Goal: Transaction & Acquisition: Purchase product/service

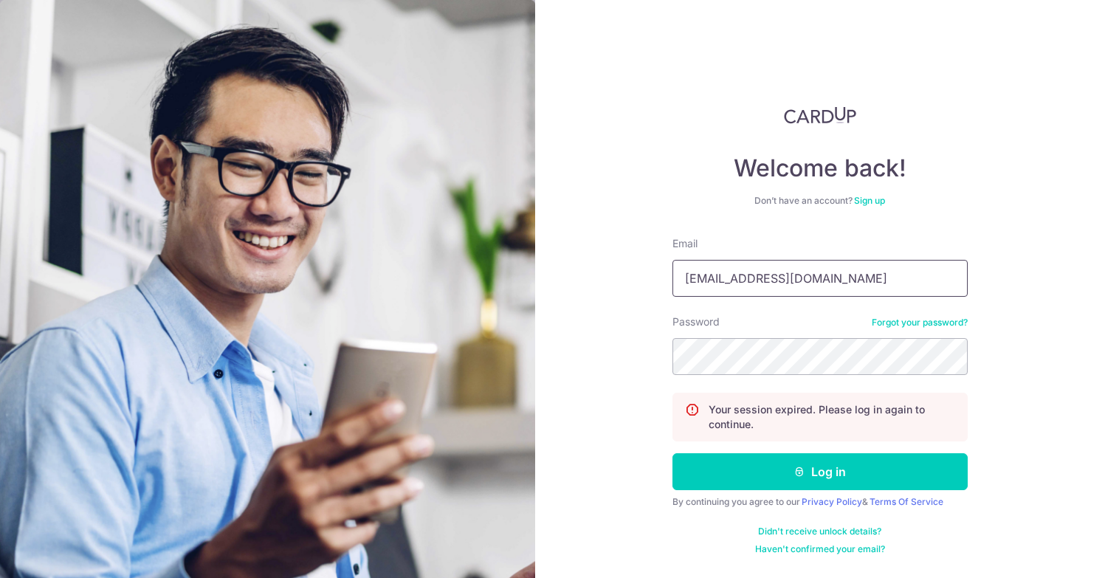
type input "[EMAIL_ADDRESS][DOMAIN_NAME]"
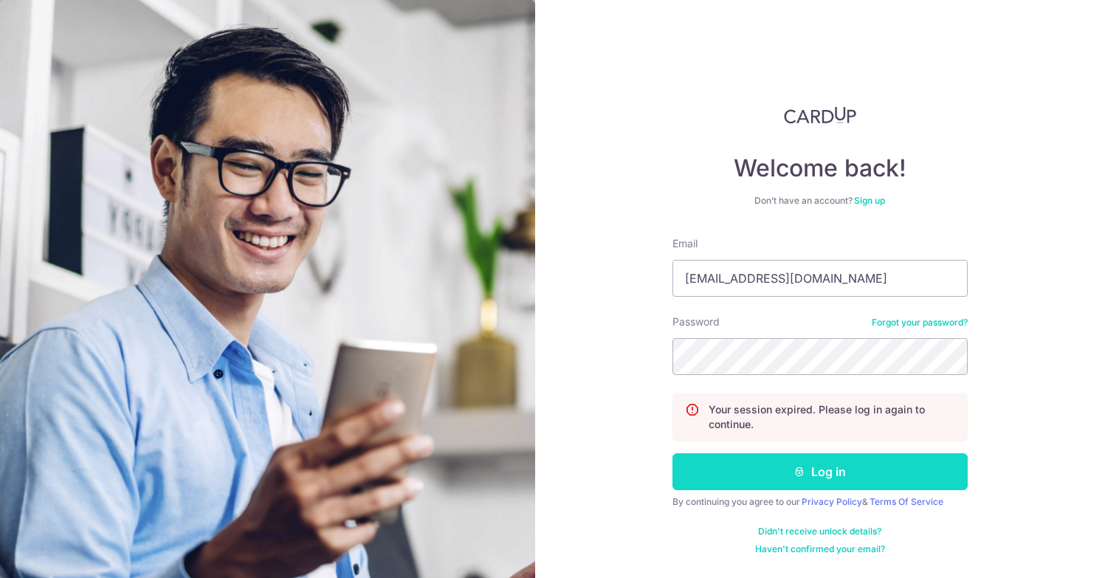
click at [843, 469] on button "Log in" at bounding box center [819, 471] width 295 height 37
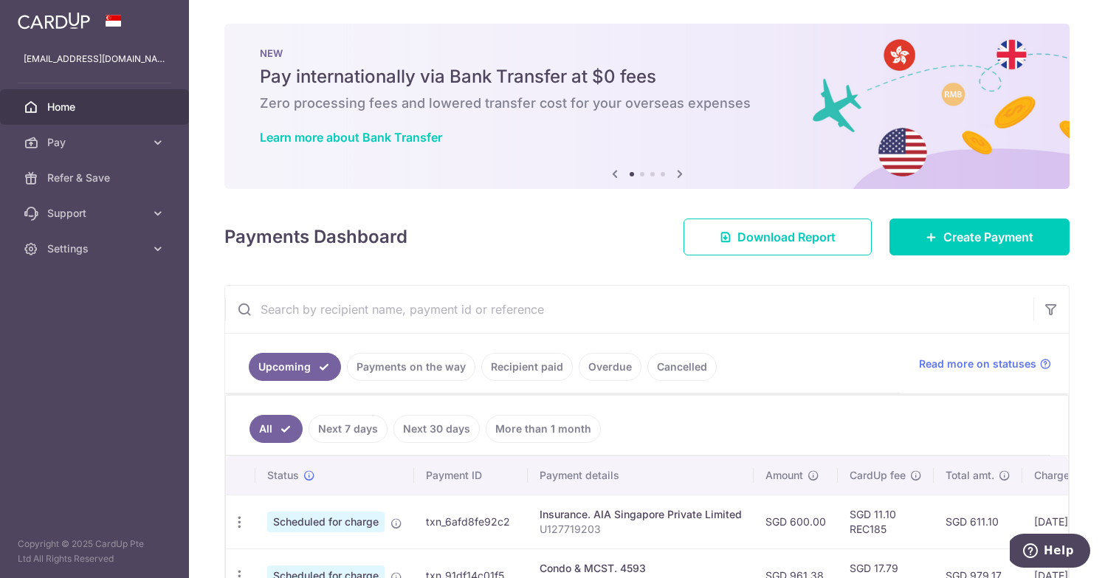
scroll to position [11, 0]
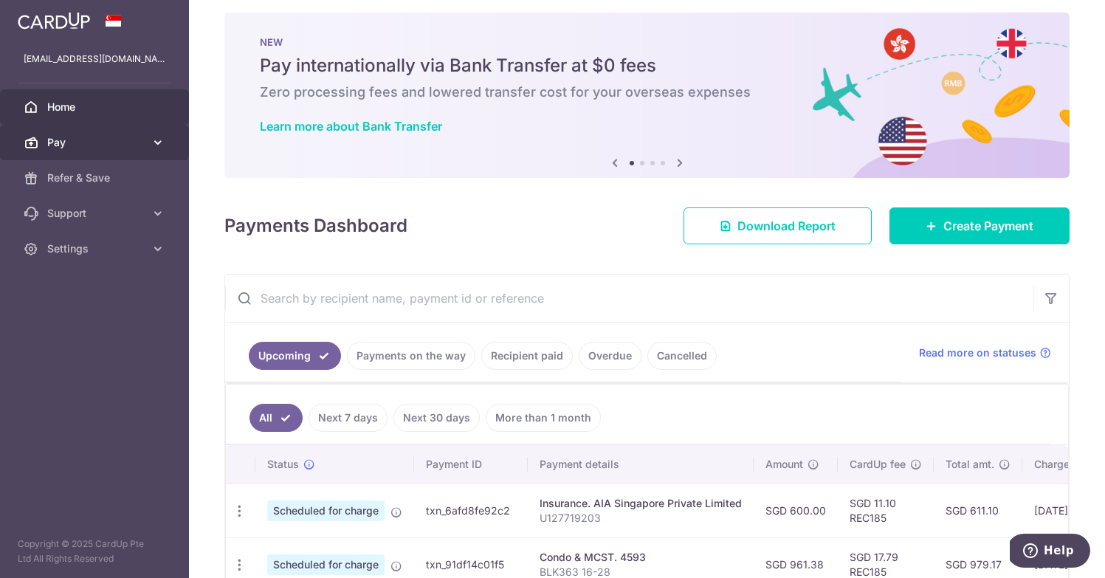
click at [93, 144] on span "Pay" at bounding box center [95, 142] width 97 height 15
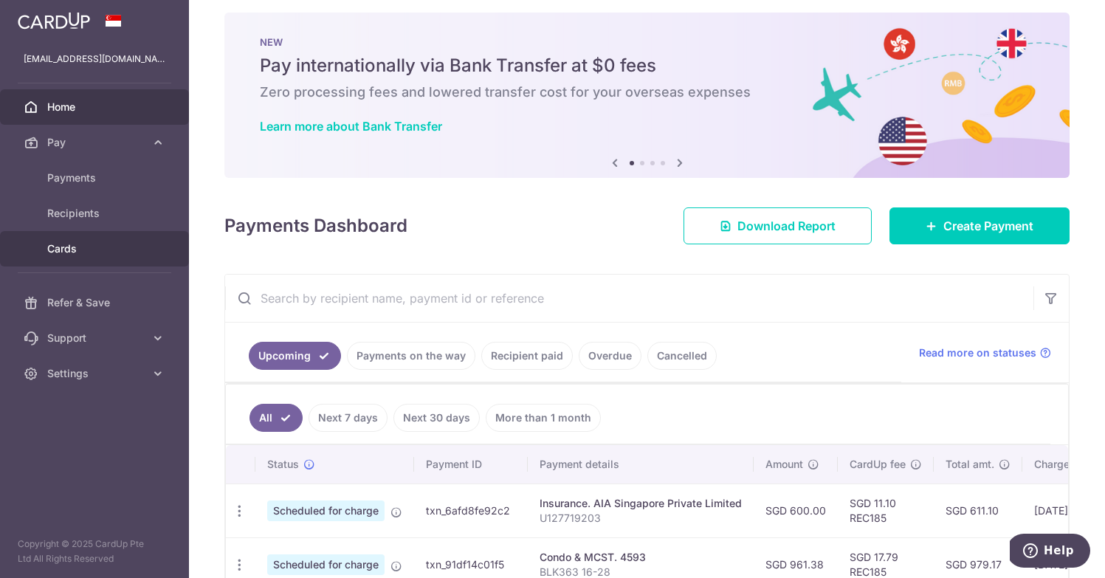
click at [86, 250] on span "Cards" at bounding box center [95, 248] width 97 height 15
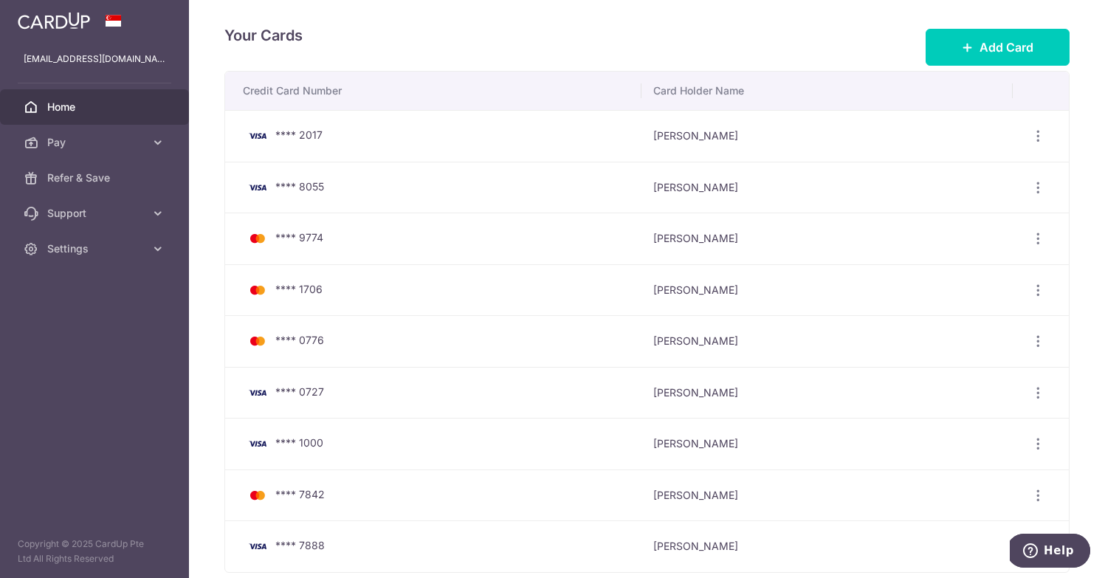
click at [109, 109] on span "Home" at bounding box center [95, 107] width 97 height 15
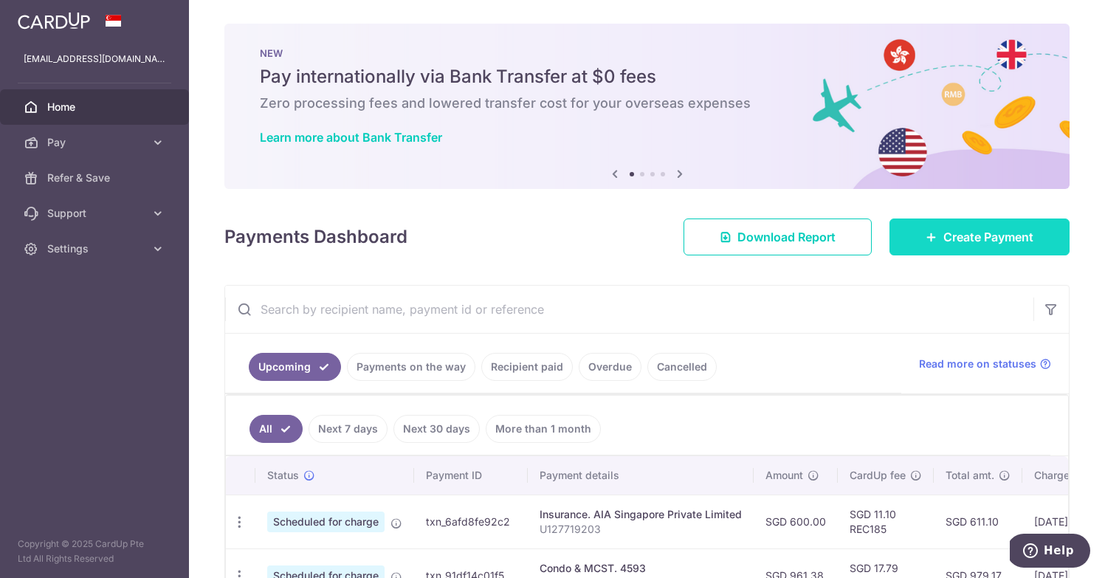
click at [937, 234] on link "Create Payment" at bounding box center [979, 236] width 180 height 37
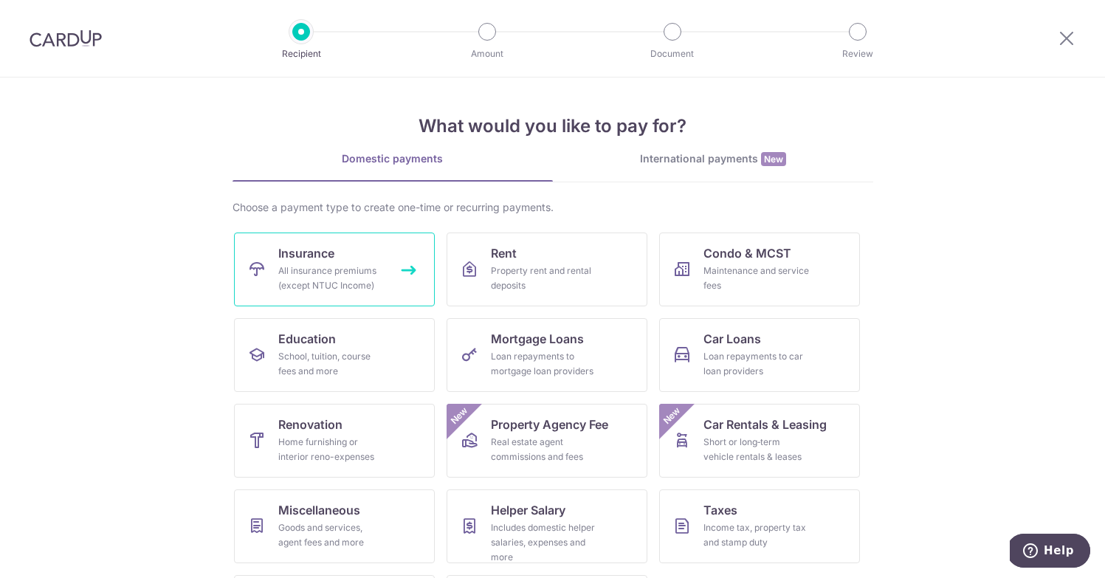
click at [306, 278] on div "All insurance premiums (except NTUC Income)" at bounding box center [331, 279] width 106 height 30
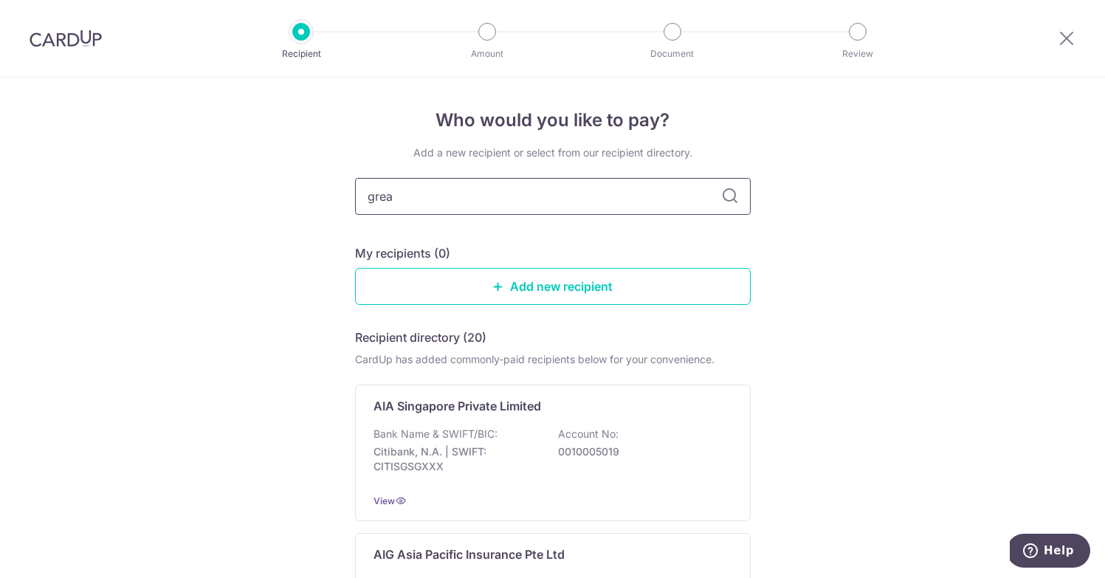
type input "great"
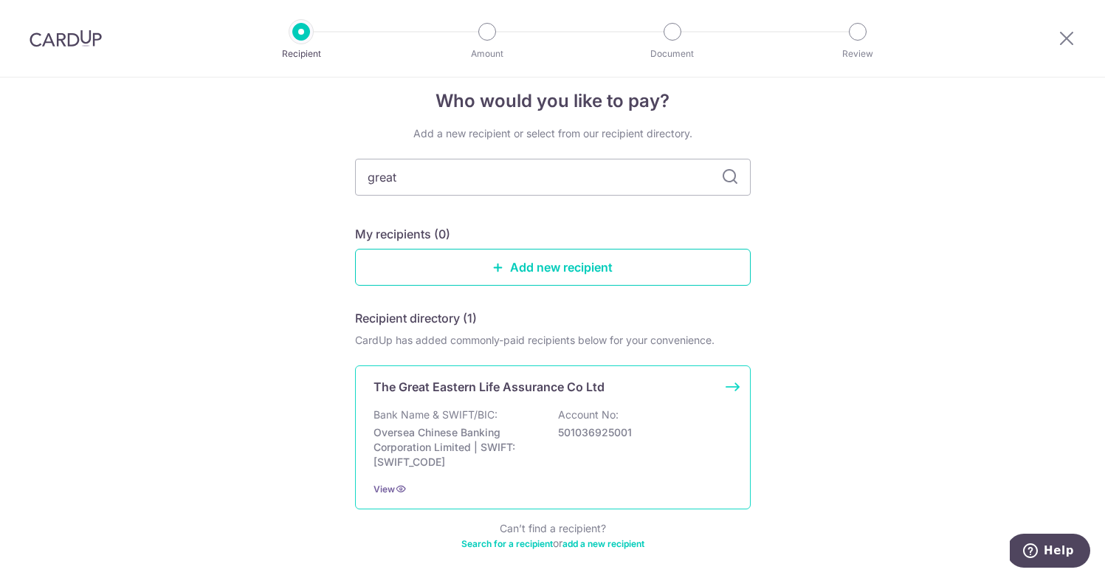
scroll to position [18, 0]
click at [532, 427] on p "Oversea Chinese Banking Corporation Limited | SWIFT: OCBCSGSGXXX" at bounding box center [456, 449] width 165 height 44
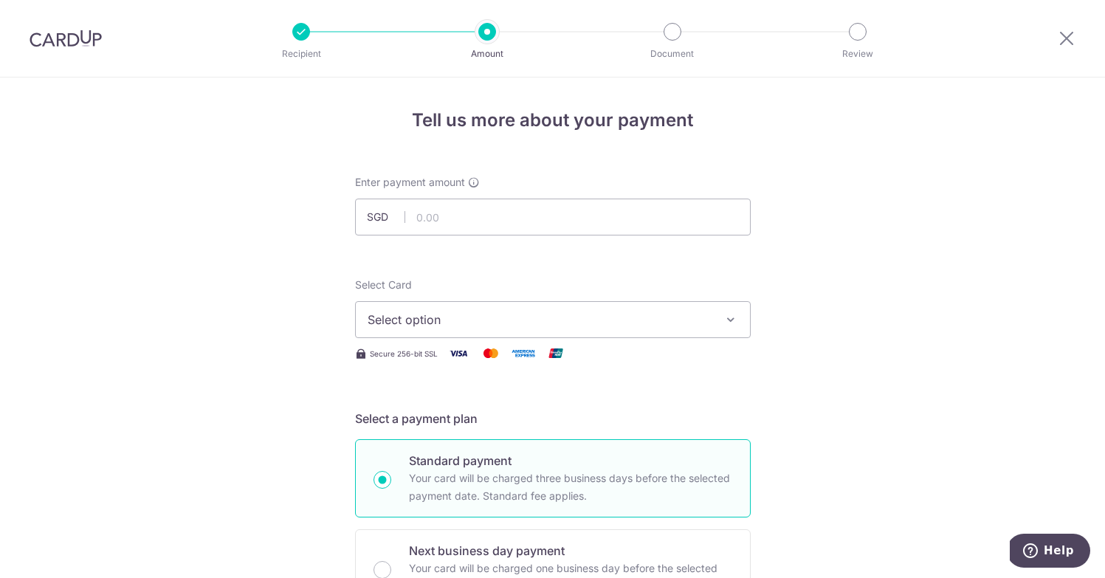
scroll to position [4, 0]
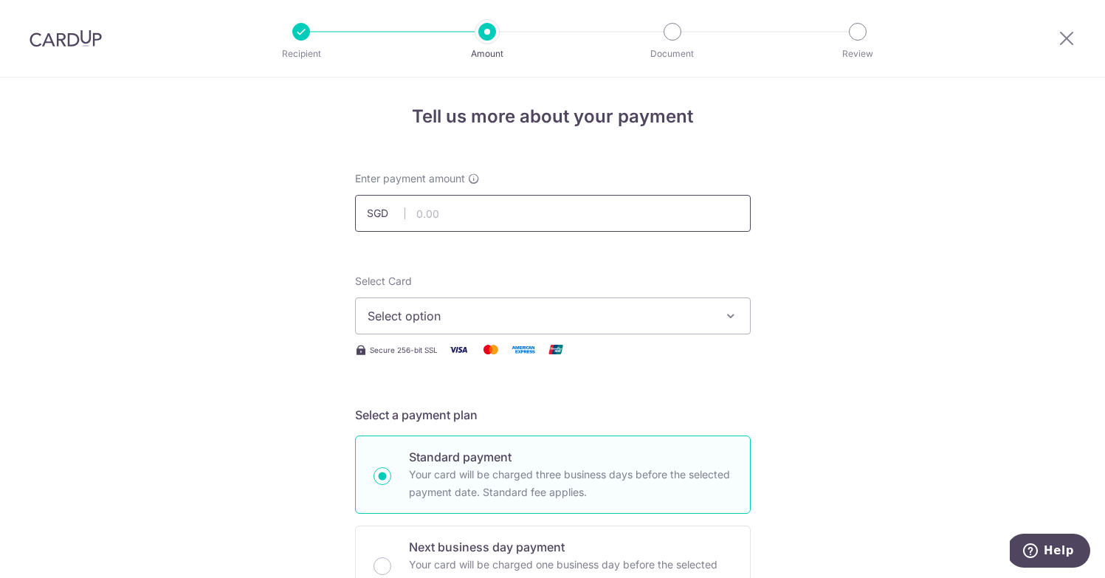
click at [560, 216] on input "text" at bounding box center [553, 213] width 396 height 37
type input "3,114.00"
click at [554, 310] on span "Select option" at bounding box center [540, 316] width 344 height 18
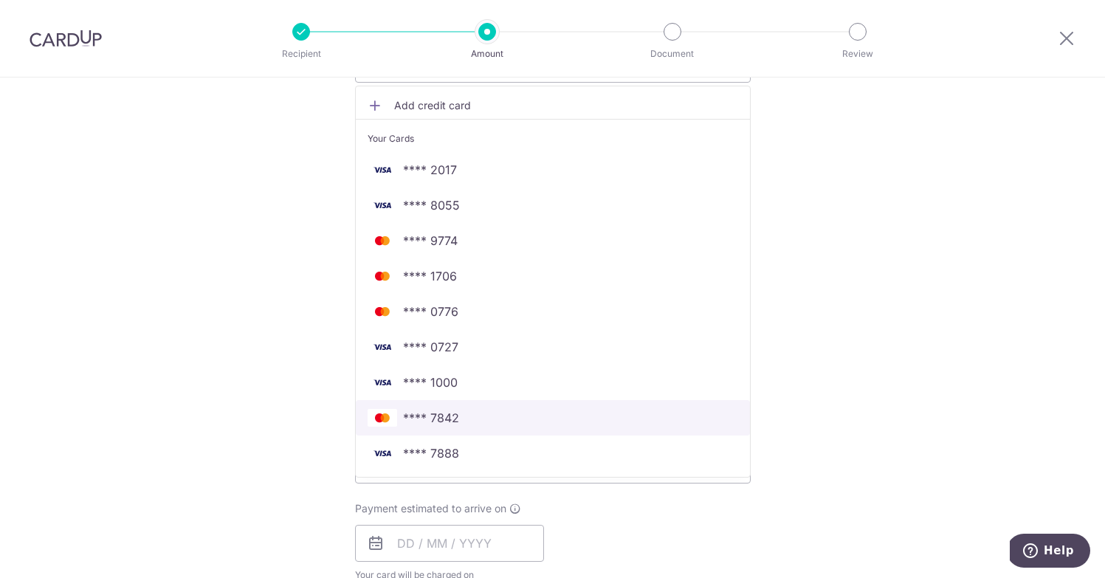
scroll to position [256, 0]
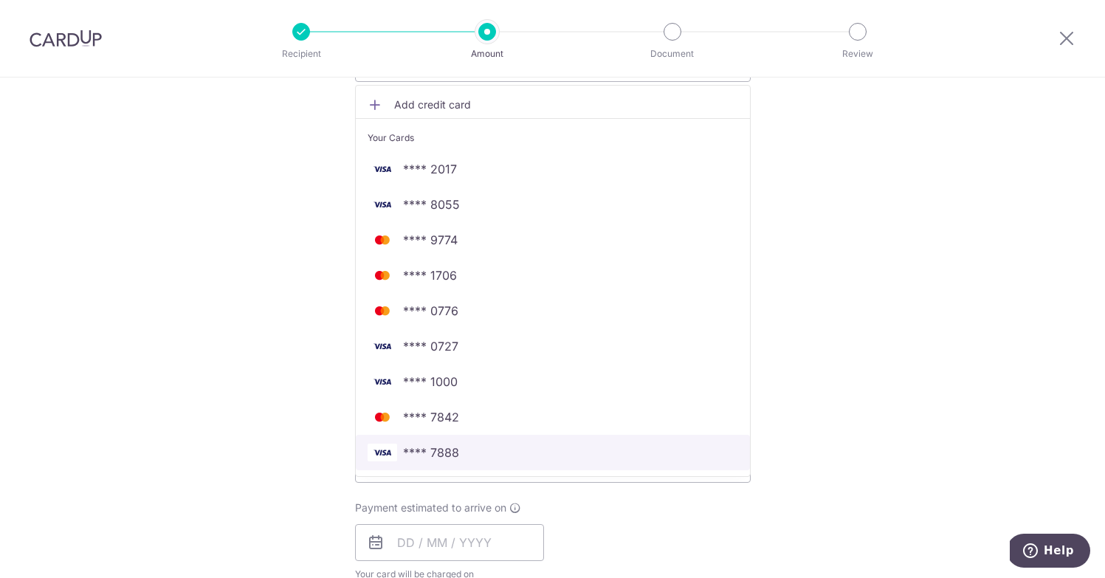
click at [467, 455] on span "**** 7888" at bounding box center [553, 453] width 371 height 18
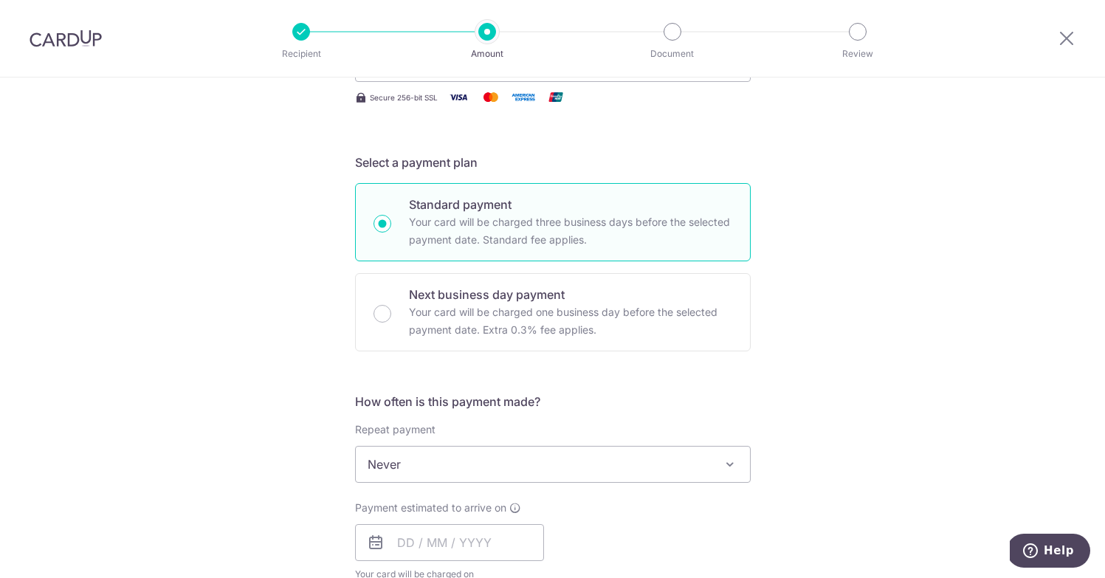
scroll to position [264, 0]
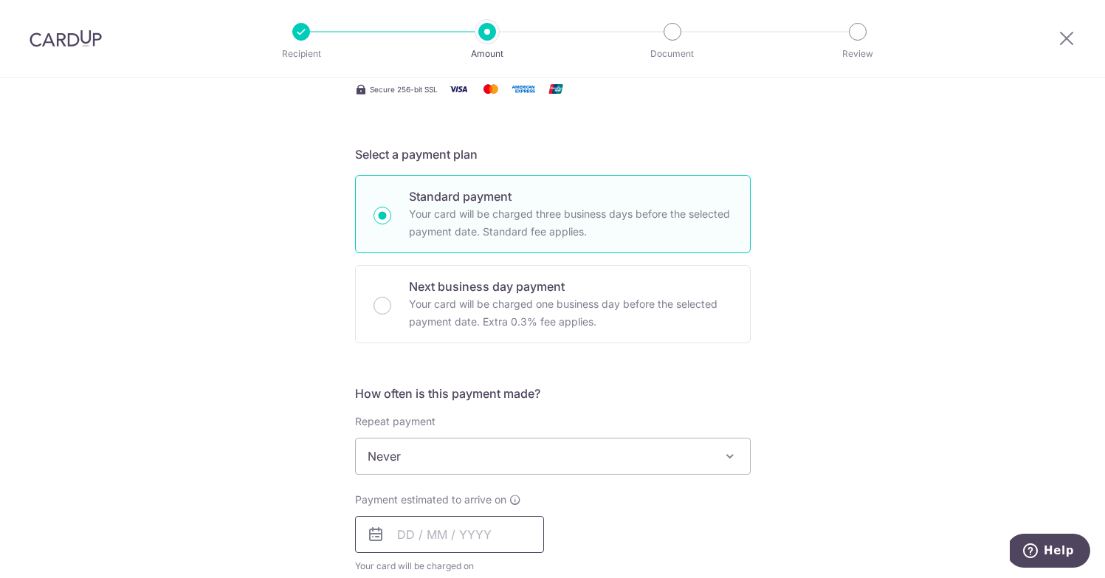
click at [405, 533] on input "text" at bounding box center [449, 534] width 189 height 37
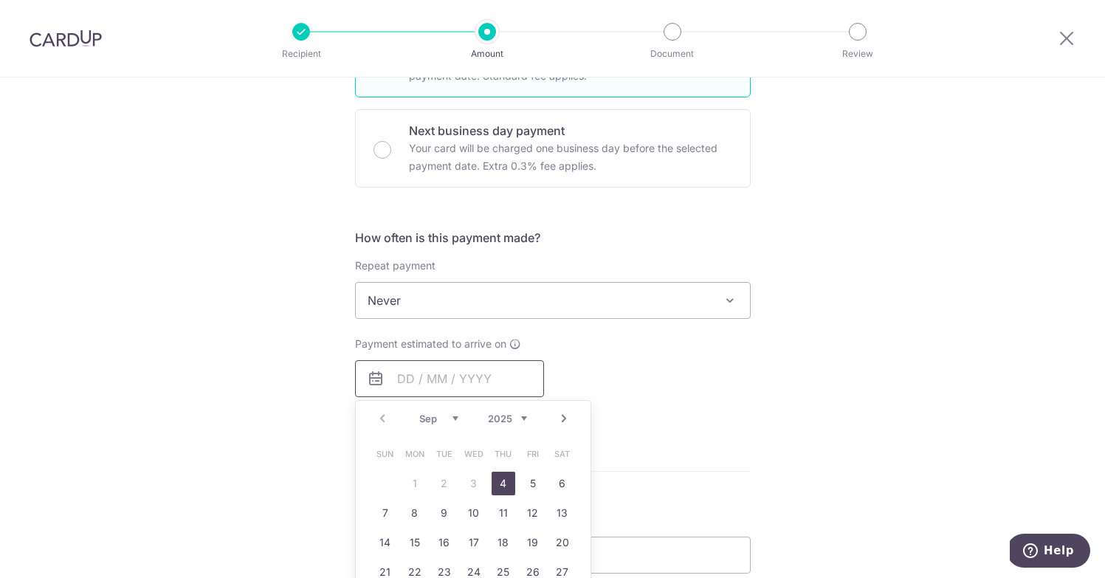
scroll to position [422, 0]
click at [418, 506] on link "8" at bounding box center [415, 511] width 24 height 24
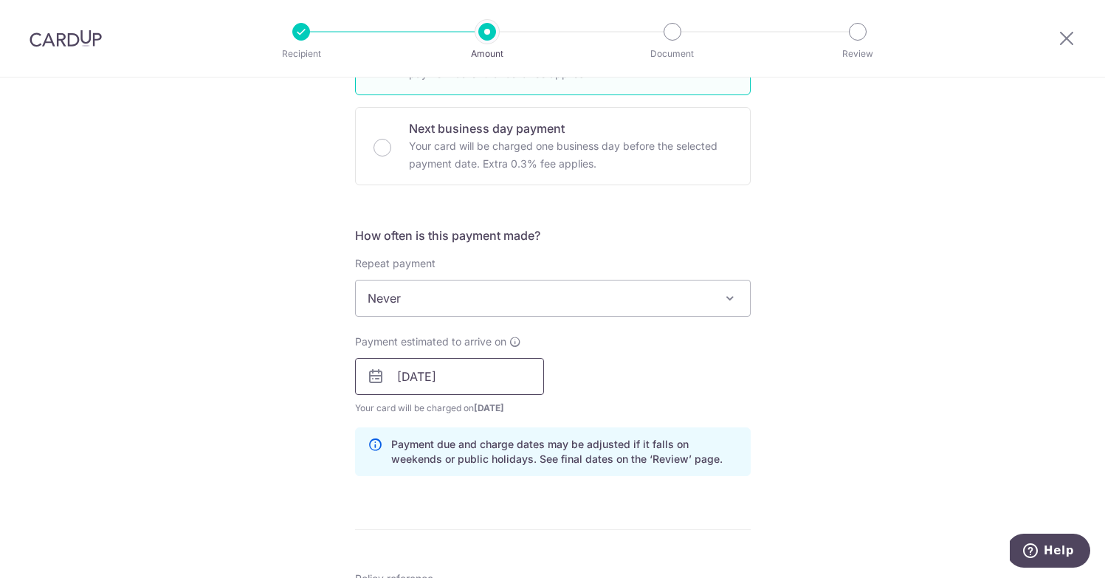
click at [486, 385] on input "08/09/2025" at bounding box center [449, 376] width 189 height 37
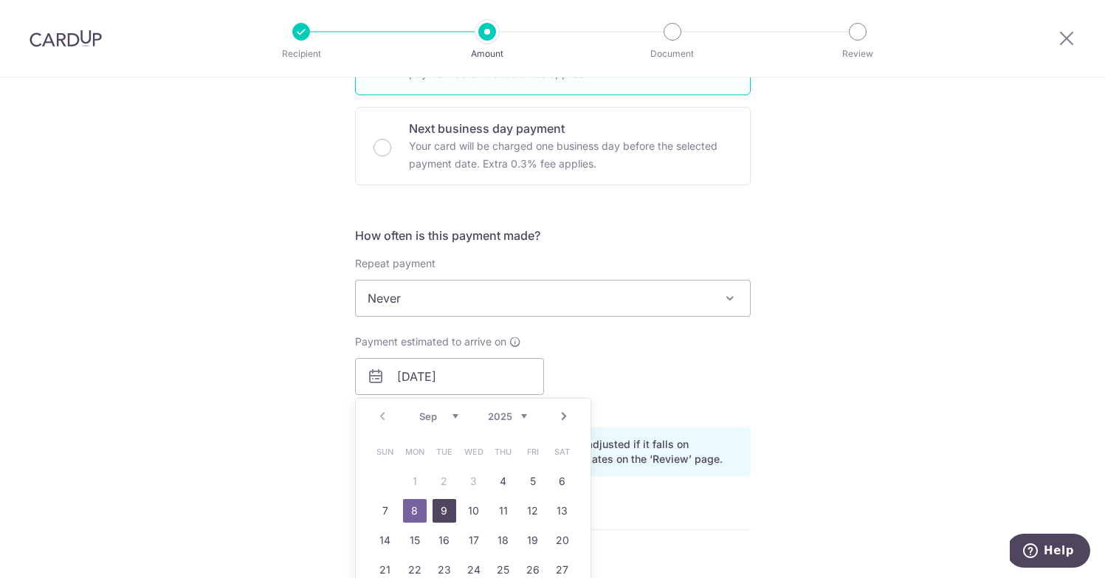
click at [443, 512] on link "9" at bounding box center [445, 511] width 24 height 24
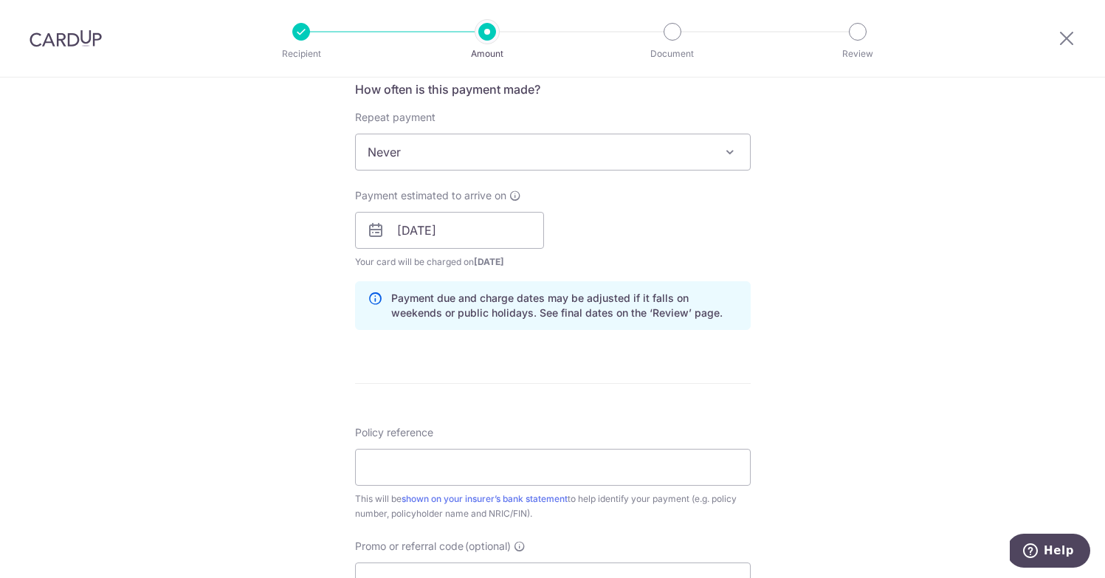
scroll to position [569, 0]
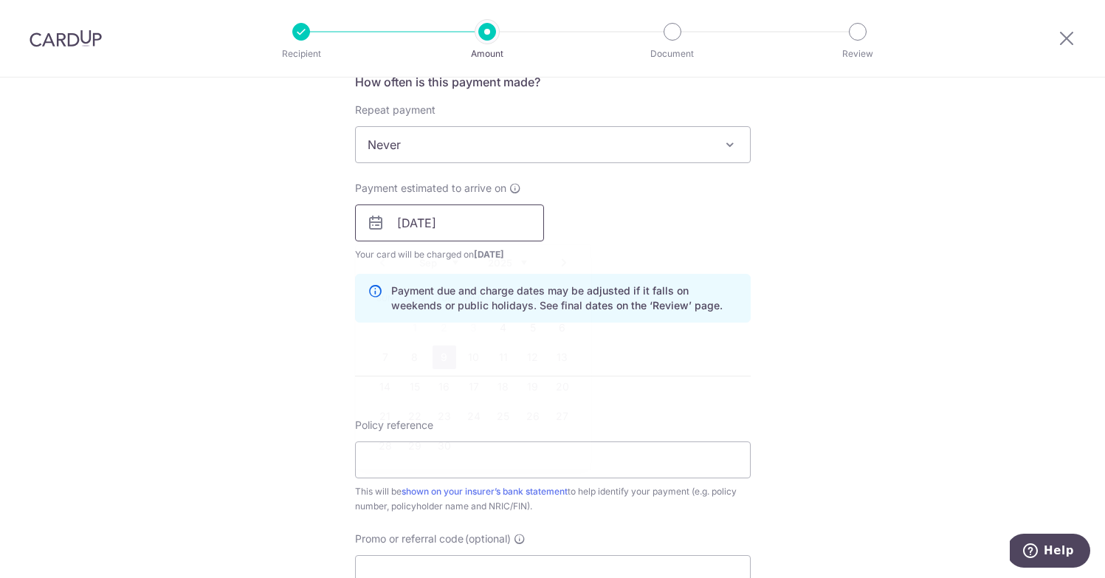
click at [481, 236] on input "09/09/2025" at bounding box center [449, 222] width 189 height 37
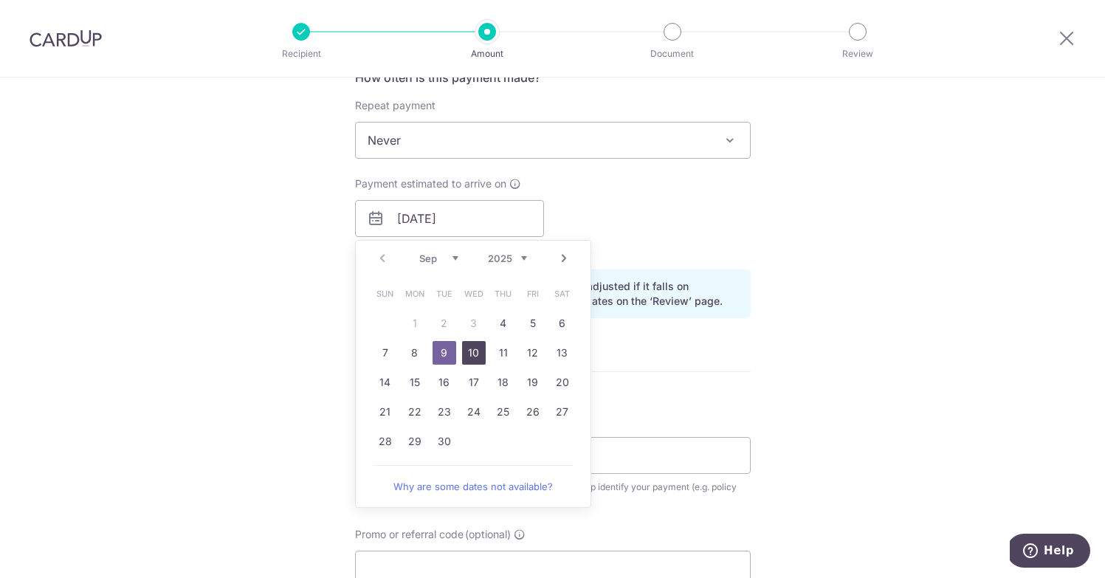
click at [475, 351] on link "10" at bounding box center [474, 353] width 24 height 24
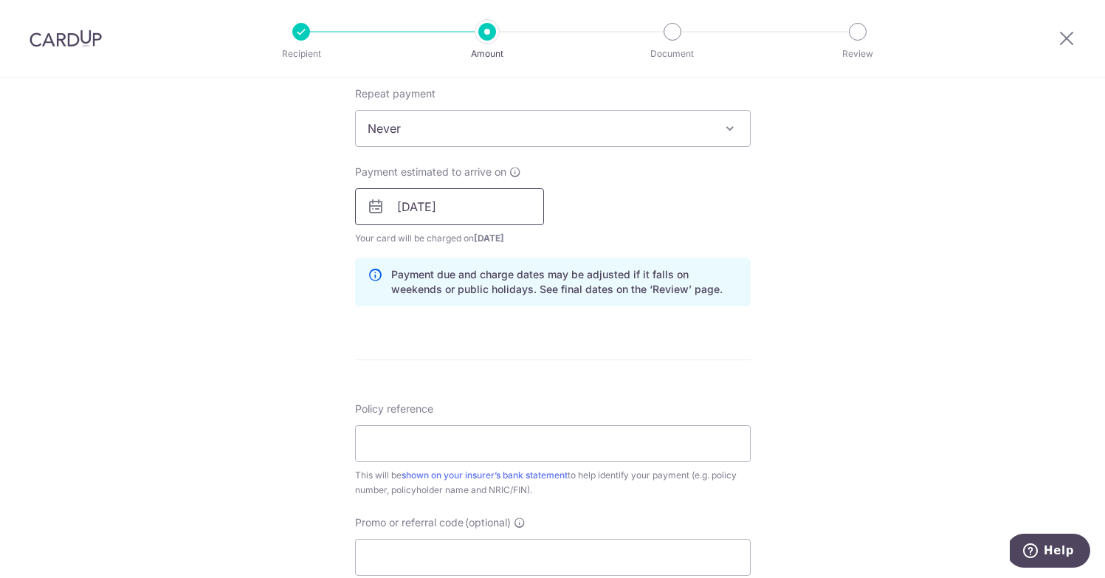
scroll to position [595, 0]
click at [459, 207] on input "10/09/2025" at bounding box center [449, 203] width 189 height 37
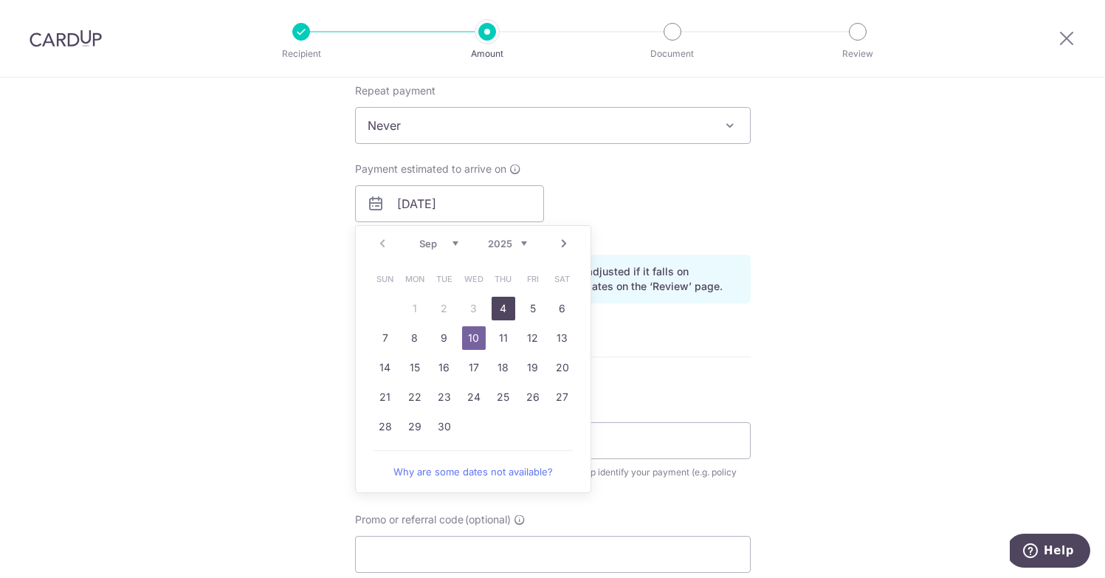
click at [510, 315] on link "4" at bounding box center [504, 309] width 24 height 24
type input "[DATE]"
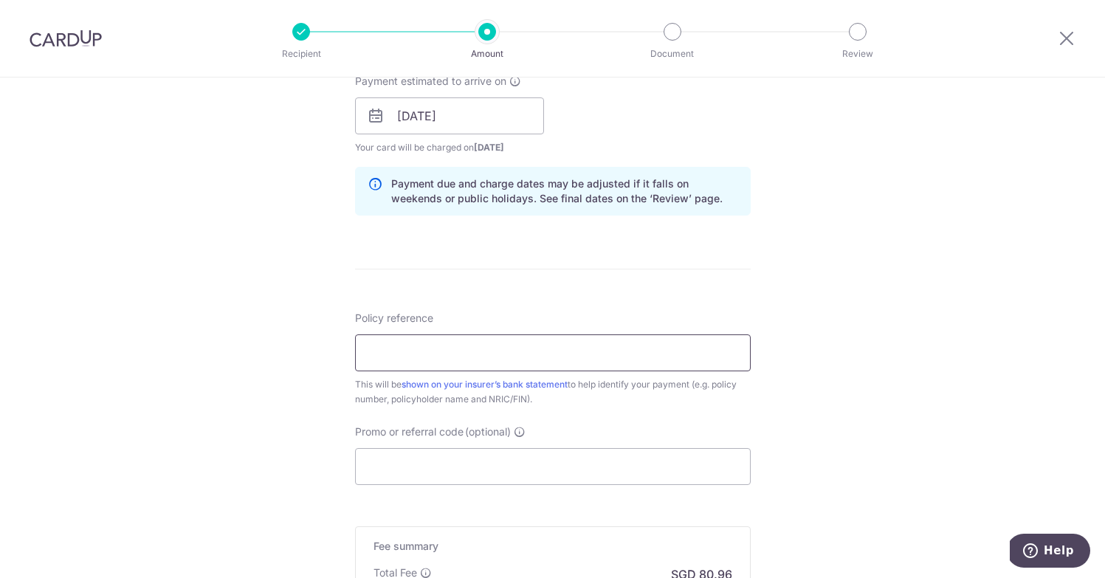
scroll to position [684, 0]
click at [487, 351] on input "Policy reference" at bounding box center [553, 352] width 396 height 37
type input "0071248069"
click at [538, 472] on input "Promo or referral code (optional)" at bounding box center [553, 465] width 396 height 37
paste input "MILELION"
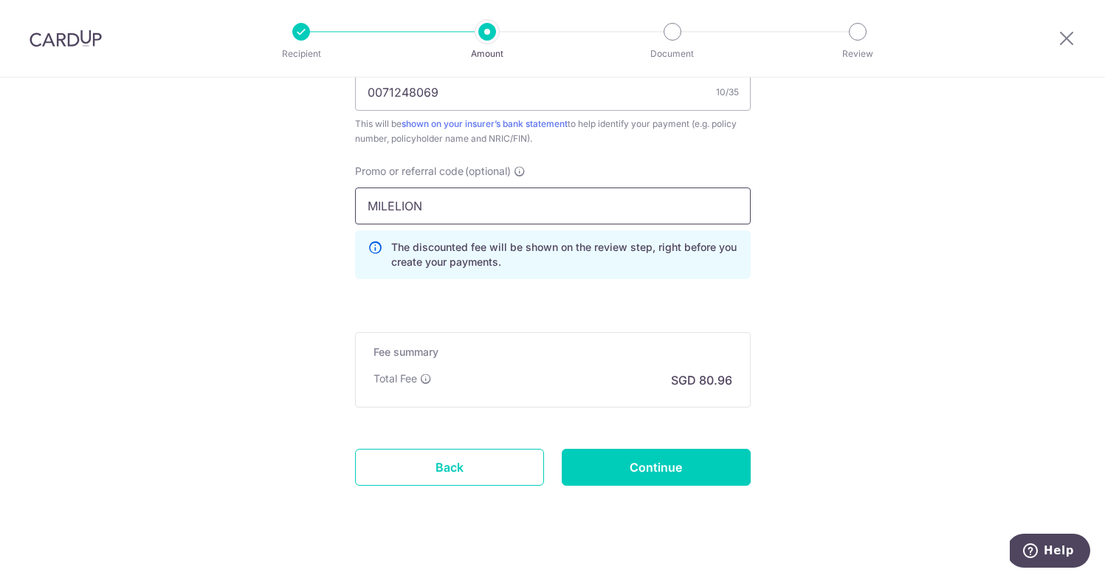
scroll to position [945, 0]
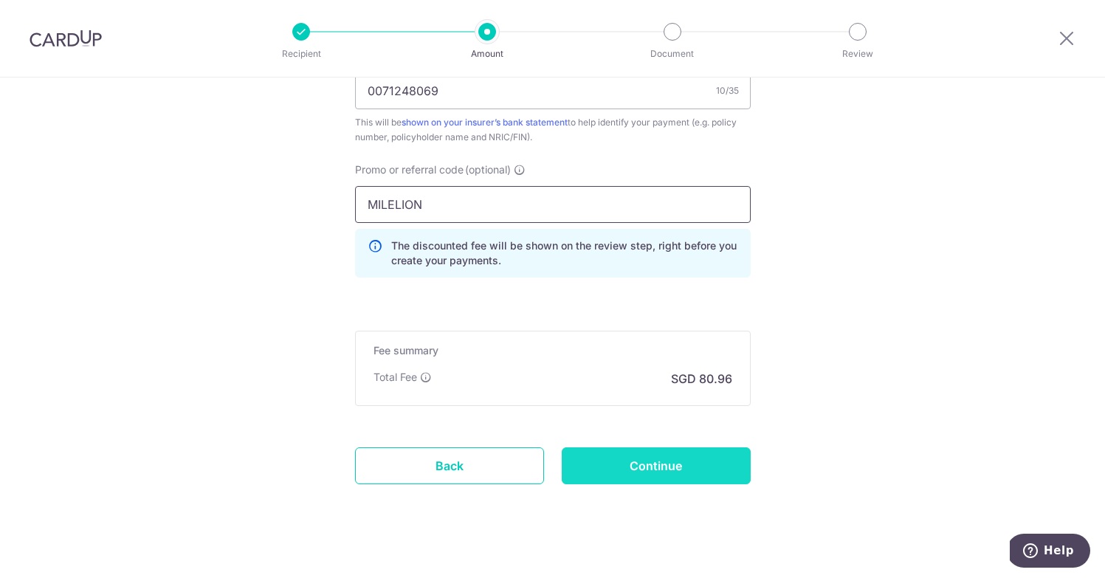
type input "MILELION"
click at [659, 467] on input "Continue" at bounding box center [656, 465] width 189 height 37
type input "Create Schedule"
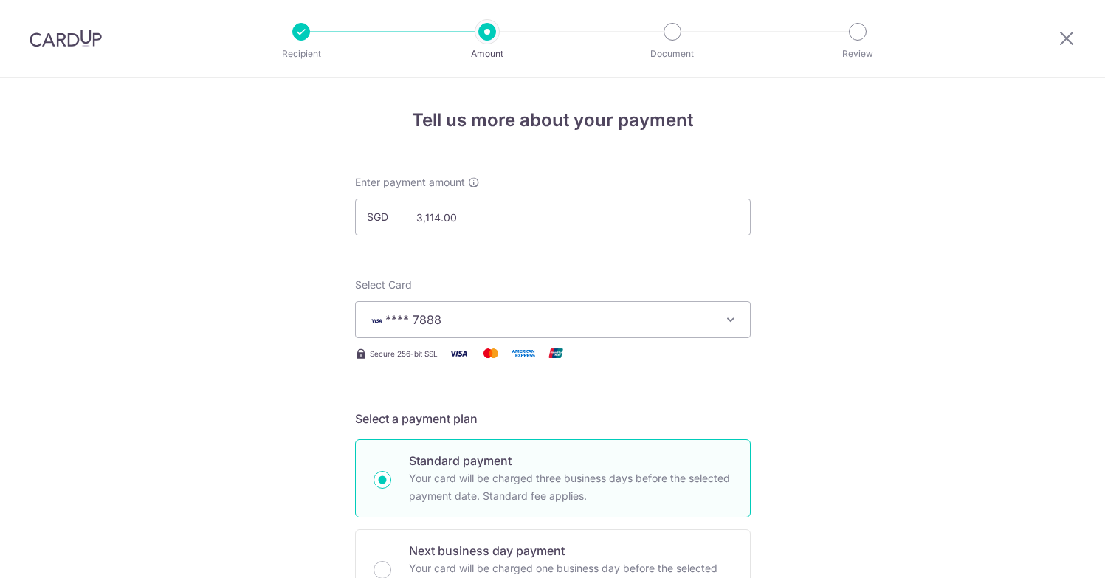
scroll to position [982, 0]
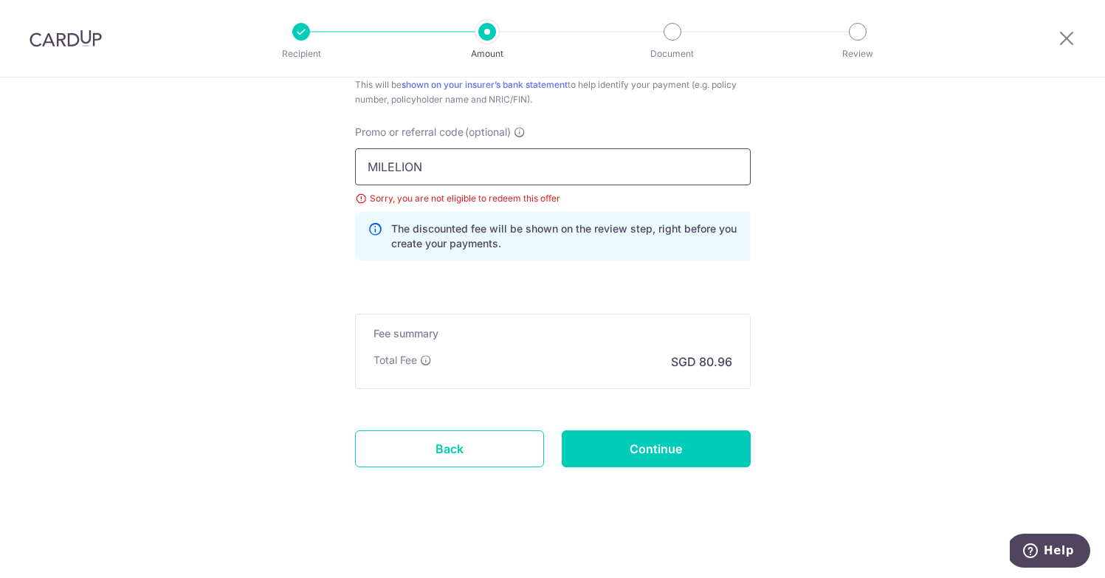
click at [402, 168] on input "MILELION" at bounding box center [553, 166] width 396 height 37
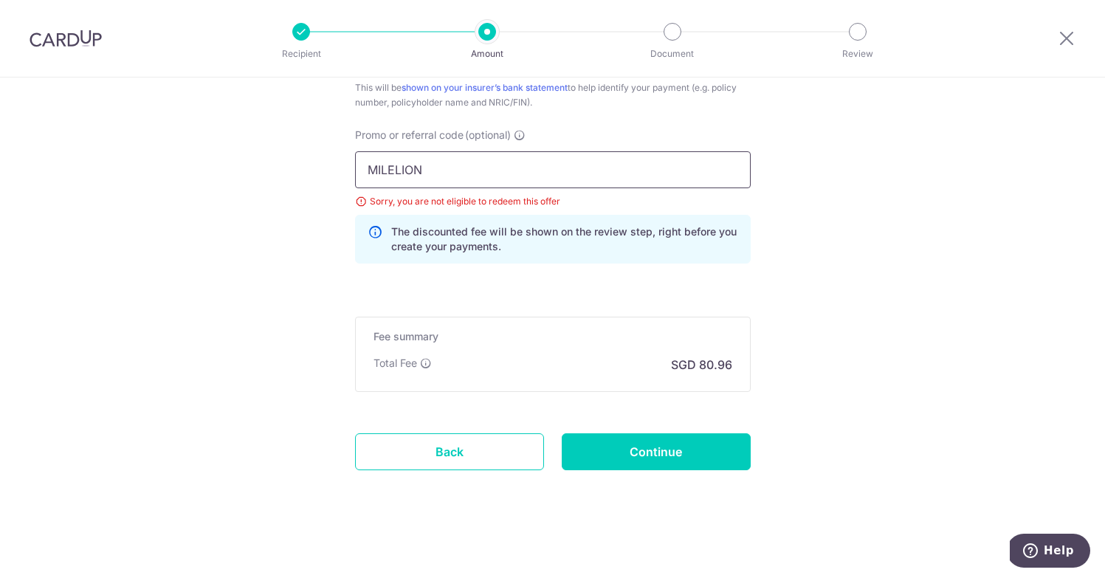
paste input "LTAX25R"
type input "MLTAX25R"
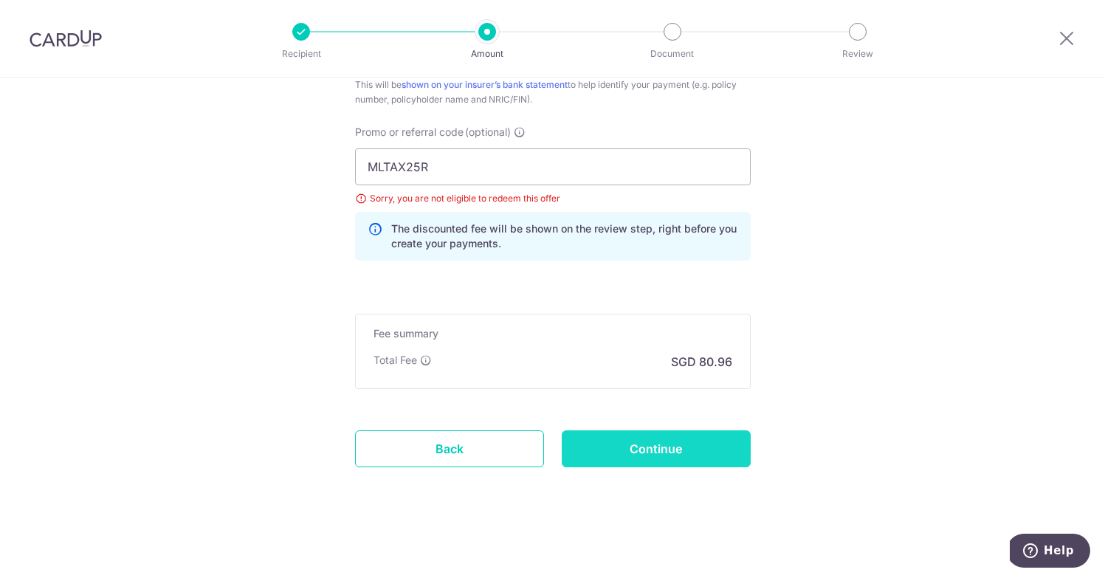
click at [619, 447] on input "Continue" at bounding box center [656, 448] width 189 height 37
type input "Update Schedule"
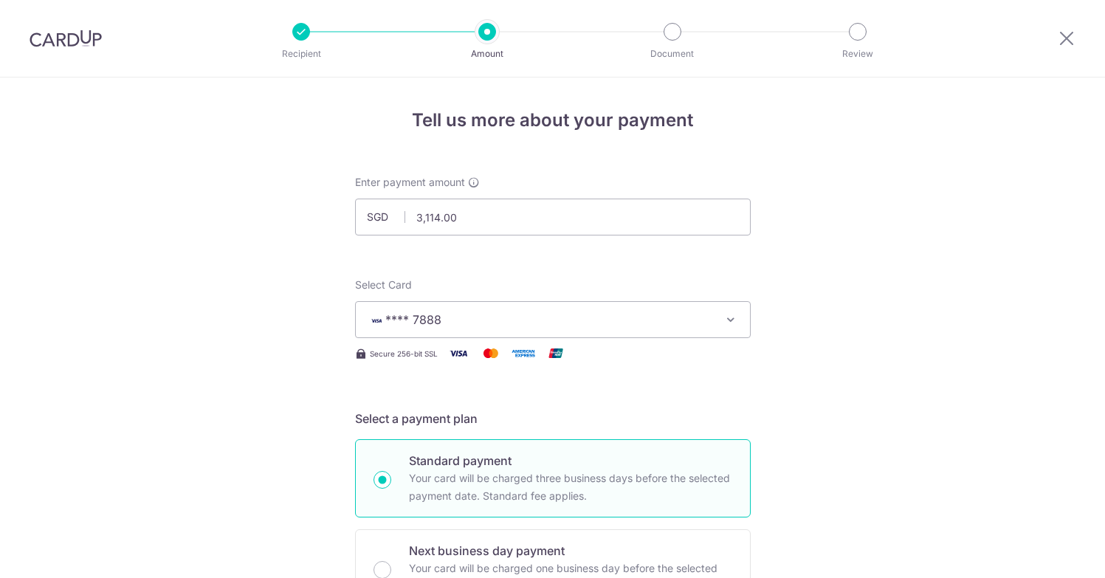
scroll to position [982, 0]
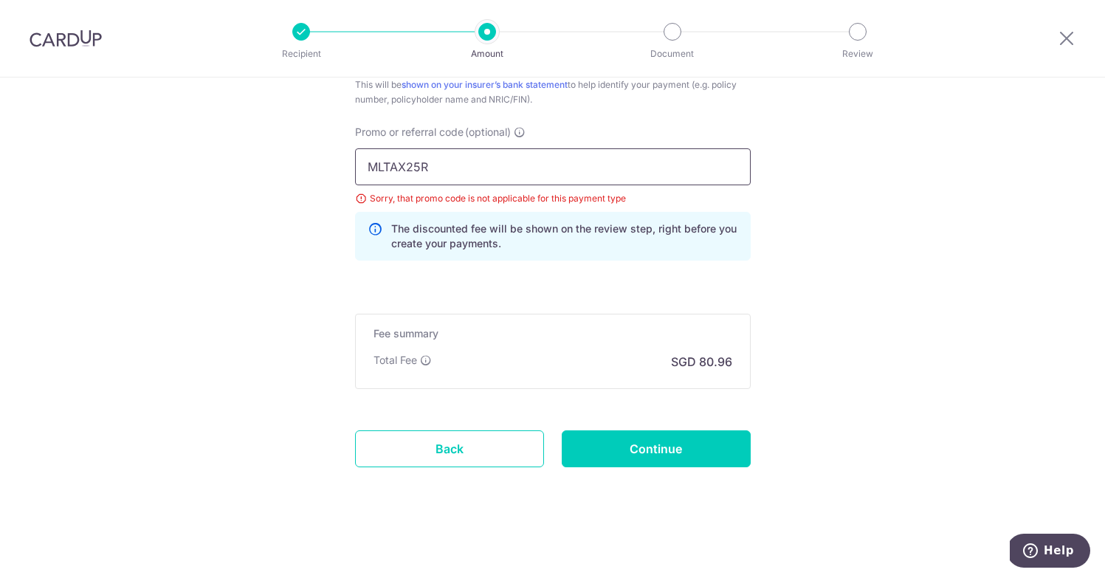
click at [529, 171] on input "MLTAX25R" at bounding box center [553, 166] width 396 height 37
paste input "OFF225"
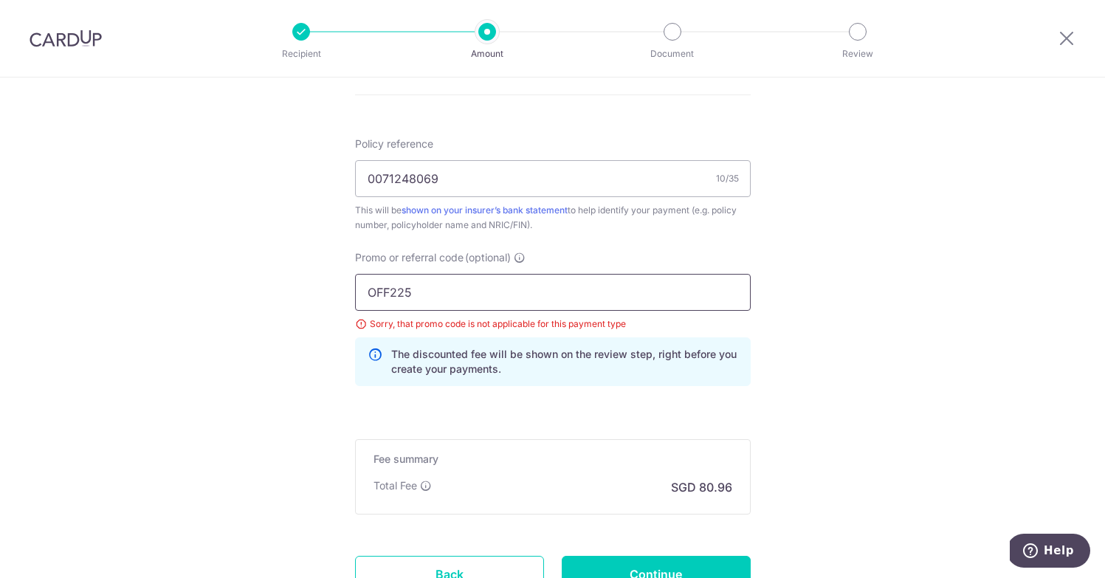
scroll to position [856, 0]
type input "OFF225"
click at [601, 186] on input "0071248069" at bounding box center [553, 179] width 396 height 37
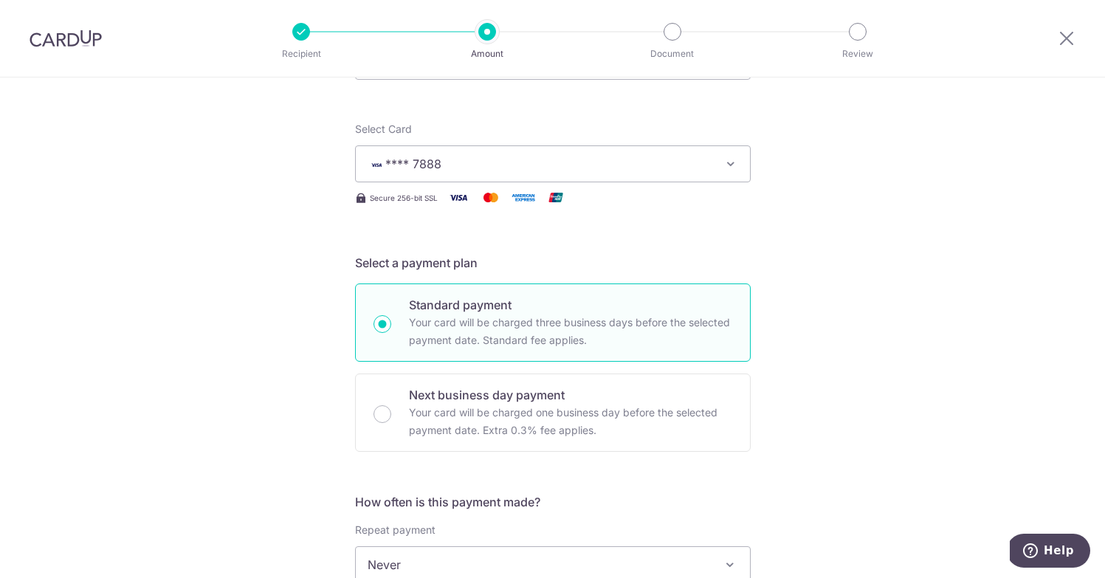
scroll to position [0, 0]
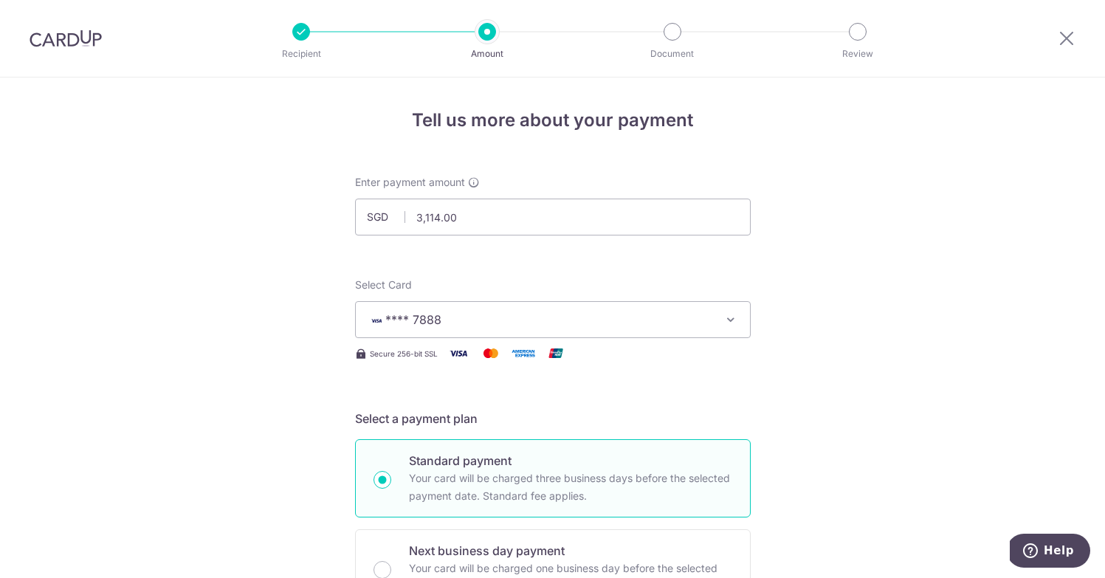
click at [724, 322] on icon "button" at bounding box center [730, 319] width 15 height 15
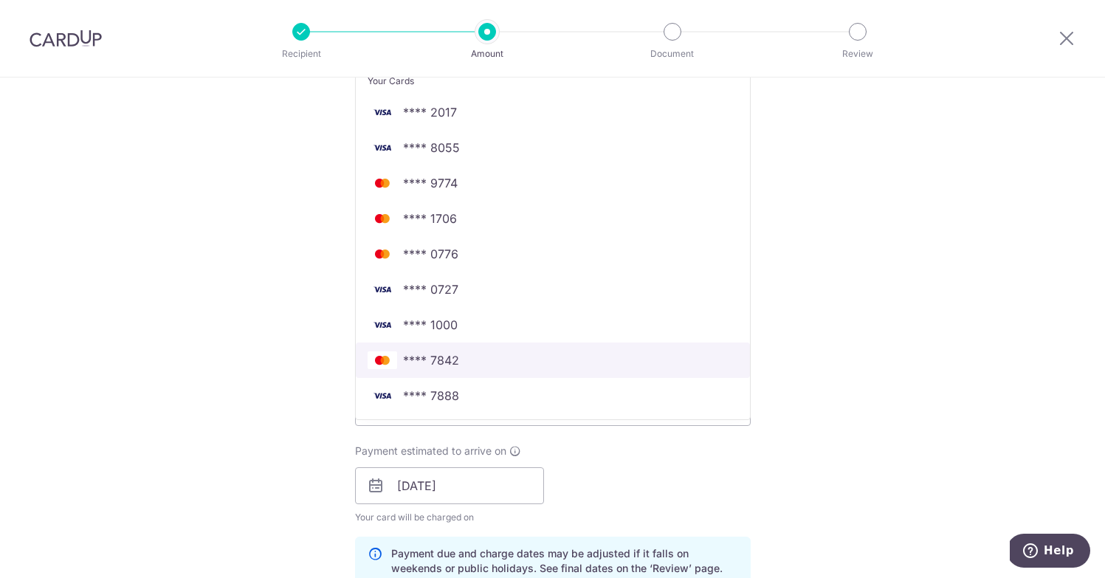
scroll to position [314, 0]
click at [672, 351] on span "**** 7842" at bounding box center [553, 359] width 371 height 18
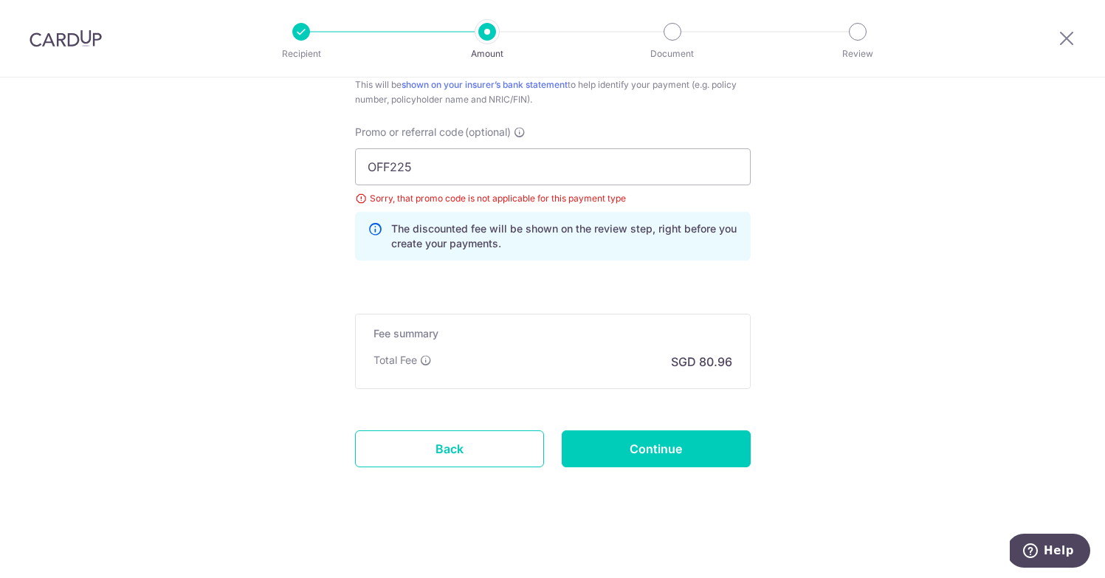
scroll to position [982, 0]
click at [689, 455] on input "Continue" at bounding box center [656, 448] width 189 height 37
type input "Update Schedule"
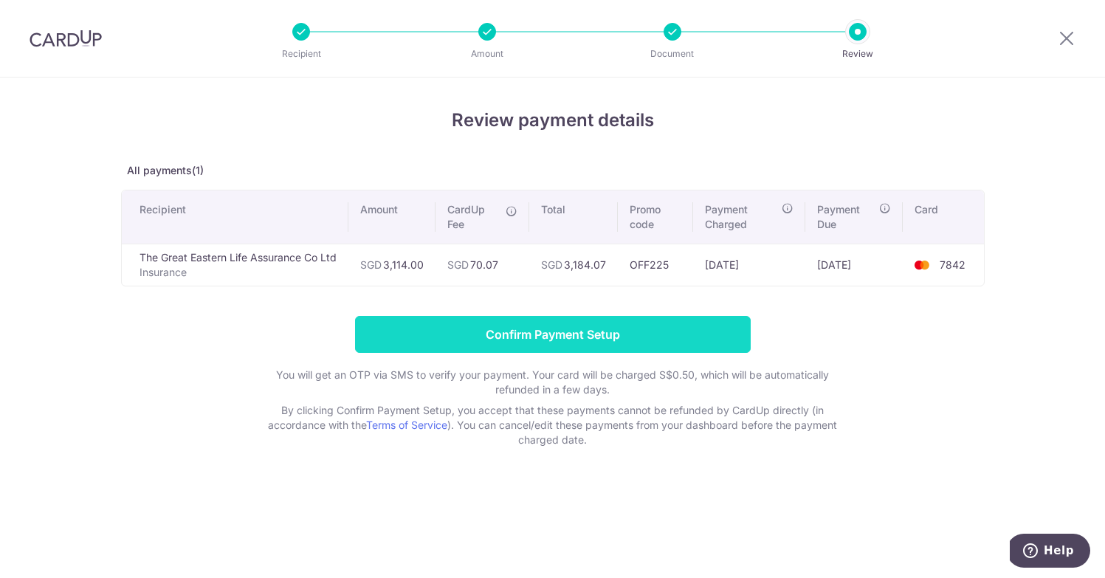
click at [613, 341] on input "Confirm Payment Setup" at bounding box center [553, 334] width 396 height 37
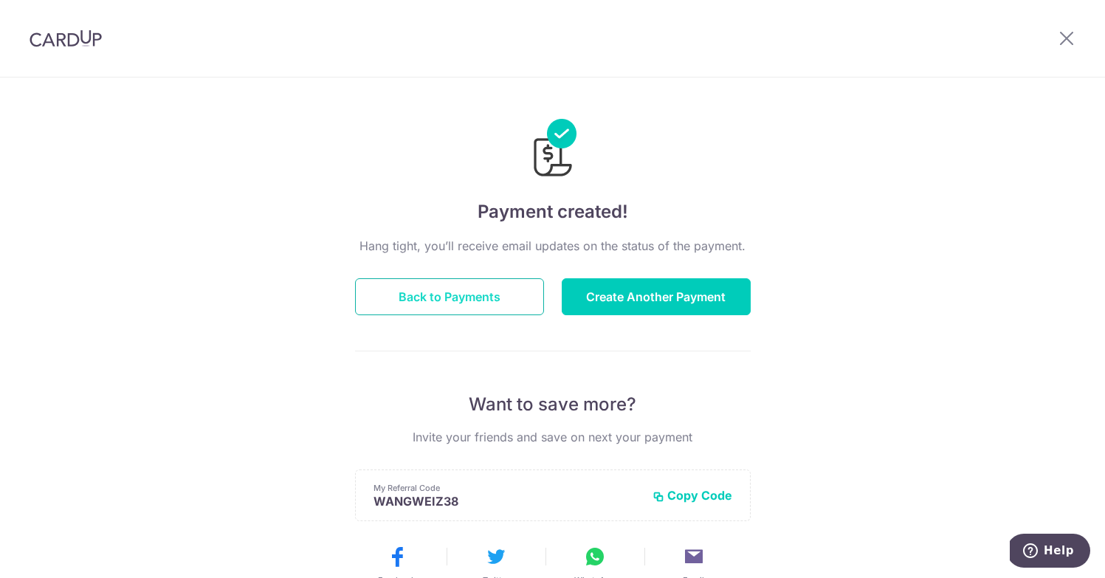
click at [523, 292] on button "Back to Payments" at bounding box center [449, 296] width 189 height 37
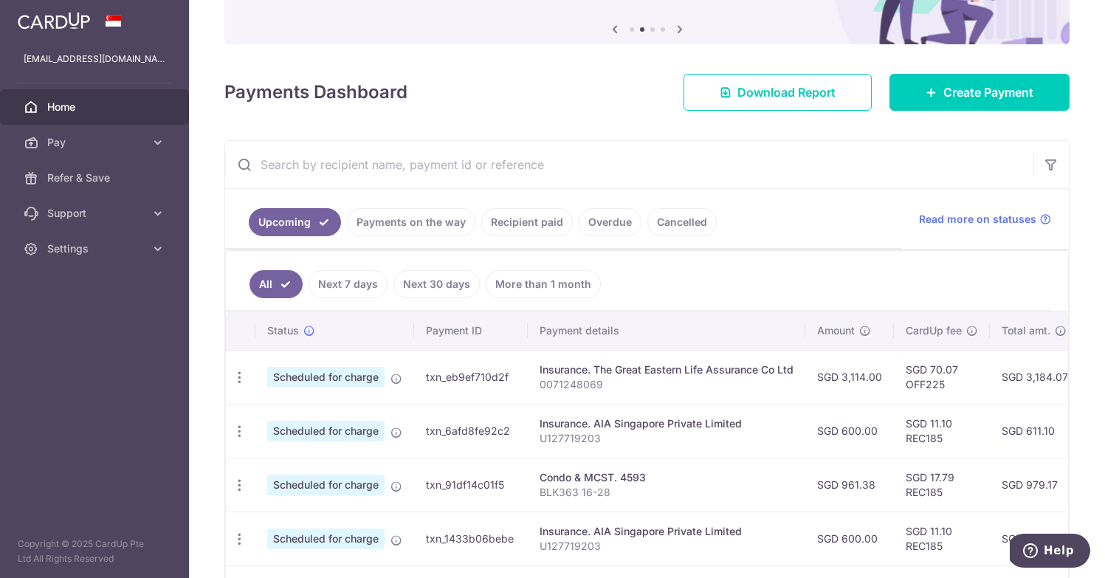
scroll to position [0, 1]
click at [246, 374] on div "Update payment Cancel payment" at bounding box center [238, 377] width 27 height 27
click at [238, 374] on icon "button" at bounding box center [239, 378] width 16 height 16
click at [324, 424] on span "Update payment" at bounding box center [317, 418] width 100 height 18
radio input "true"
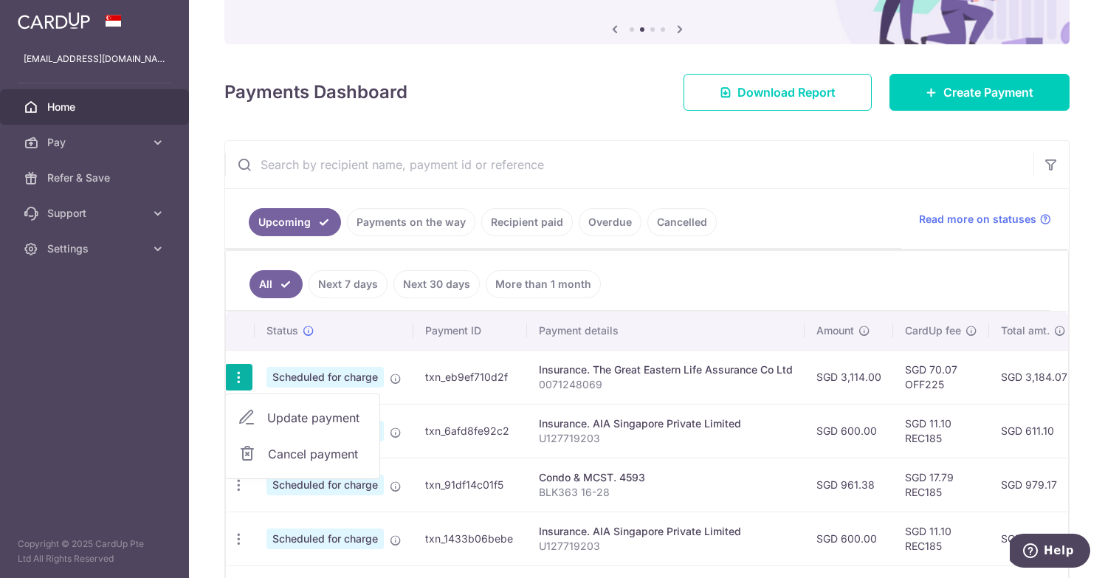
type input "3,114.00"
type input "[DATE]"
type input "0071248069"
type input "OFF225"
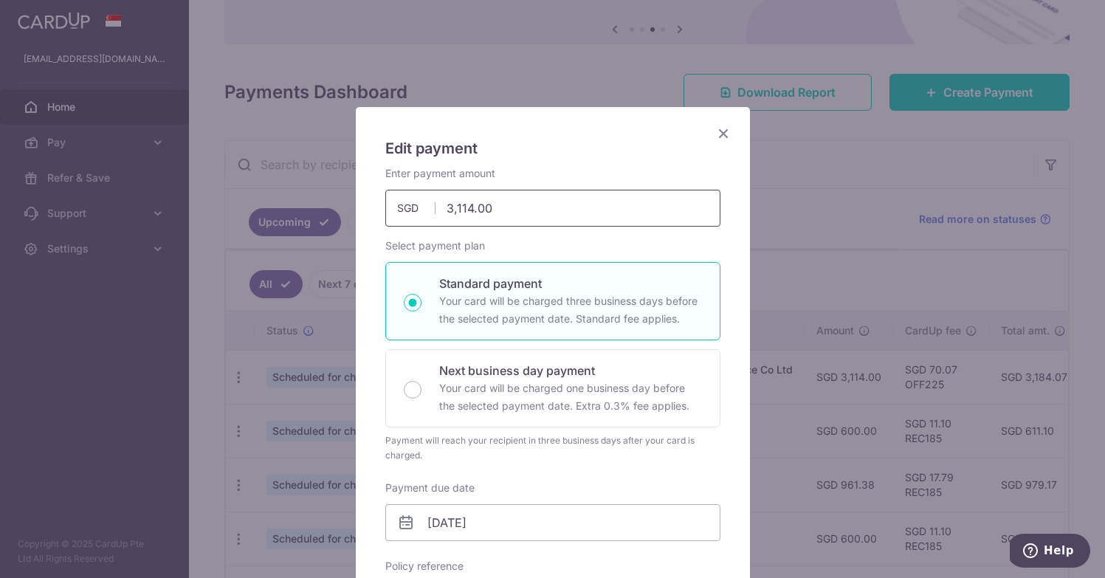
scroll to position [0, 0]
click at [719, 131] on icon "Close" at bounding box center [724, 133] width 18 height 18
